Goal: Navigation & Orientation: Find specific page/section

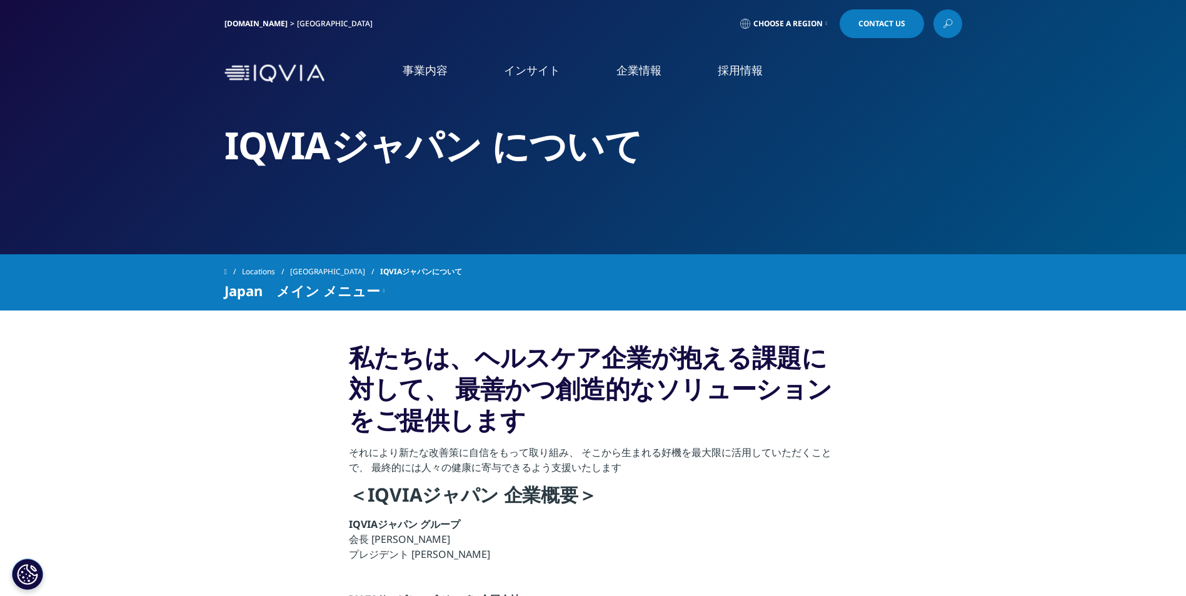
click at [621, 79] on li "企業情報 企業情報 概要 IQVIA Connected Intelligence アクセス 社会貢献活動 お知らせ 個人情報保護方針 品質・情報セキュリティ…" at bounding box center [638, 83] width 101 height 41
click at [66, 158] on link "概要" at bounding box center [242, 158] width 378 height 14
click at [440, 73] on link "事業内容" at bounding box center [425, 71] width 45 height 16
click at [82, 206] on link "アクセス" at bounding box center [242, 207] width 378 height 14
